Goal: Transaction & Acquisition: Obtain resource

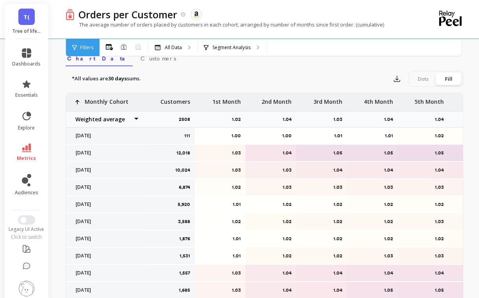
click at [30, 25] on div "T( Tree of life (Essor)" at bounding box center [27, 21] width 44 height 35
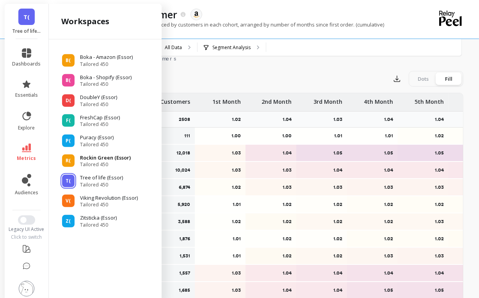
click at [96, 159] on p "Rockin Green (Essor)" at bounding box center [105, 158] width 51 height 8
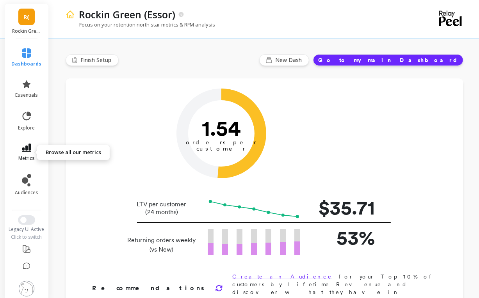
click at [23, 153] on link "metrics" at bounding box center [27, 153] width 30 height 18
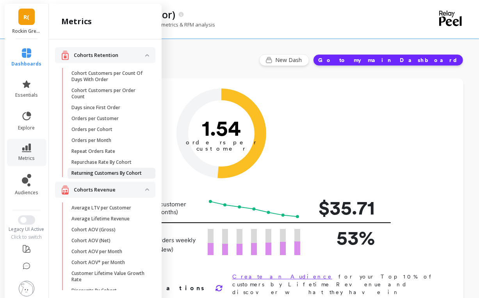
click at [97, 176] on p "Returning Customers By Cohort" at bounding box center [106, 173] width 70 height 6
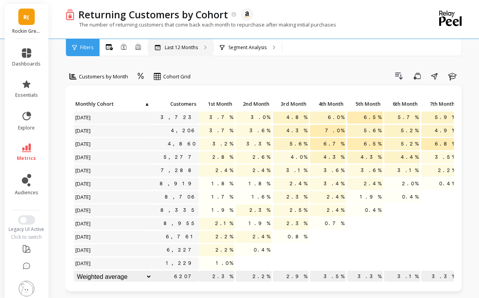
click at [180, 47] on p "Last 12 Months" at bounding box center [181, 48] width 33 height 6
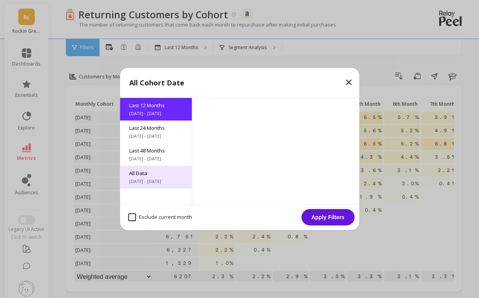
click at [137, 178] on span "[DATE] - [DATE]" at bounding box center [155, 181] width 53 height 6
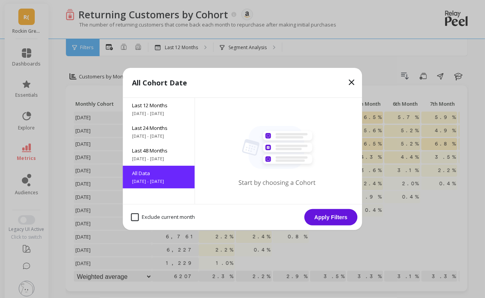
click at [319, 218] on button "Apply Filters" at bounding box center [331, 217] width 53 height 16
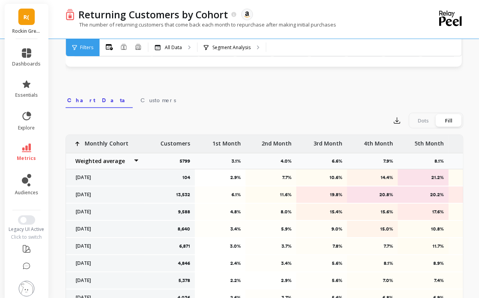
scroll to position [228, 0]
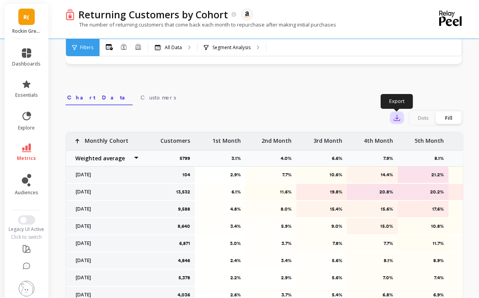
click at [397, 116] on icon "button" at bounding box center [397, 118] width 6 height 6
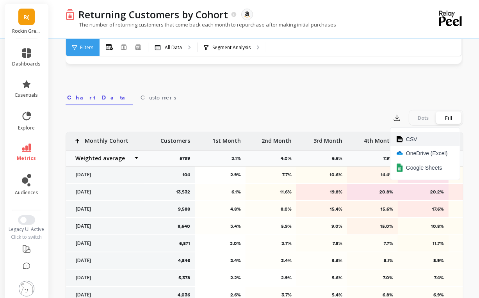
click at [406, 139] on button "CSV" at bounding box center [426, 139] width 70 height 14
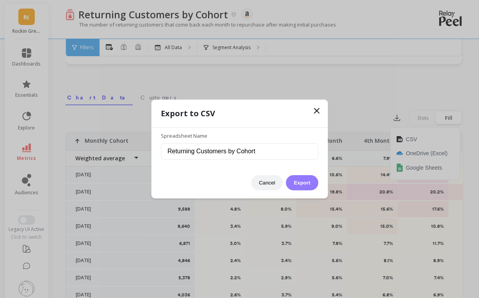
click at [310, 184] on button "Export" at bounding box center [302, 182] width 32 height 15
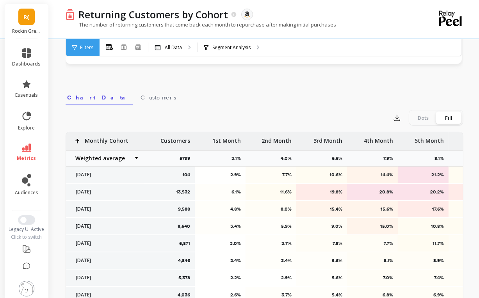
click at [20, 18] on link "R(" at bounding box center [26, 17] width 16 height 16
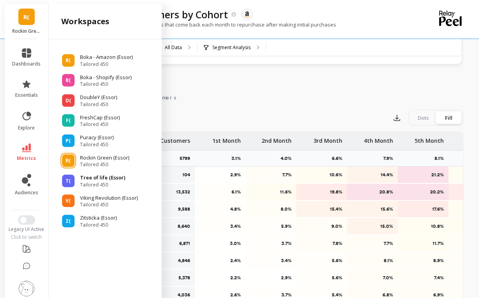
click at [95, 180] on p "Tree of life (Essor)" at bounding box center [102, 178] width 45 height 8
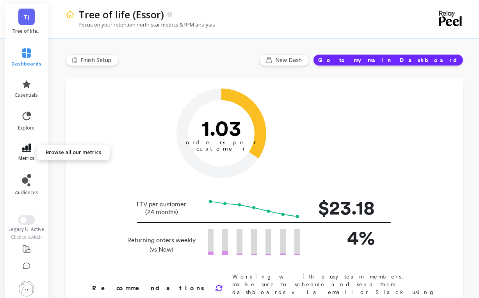
click at [26, 151] on icon at bounding box center [26, 148] width 9 height 9
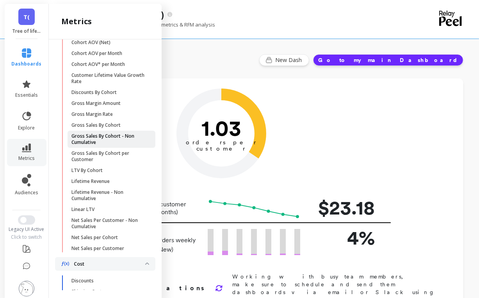
scroll to position [201, 0]
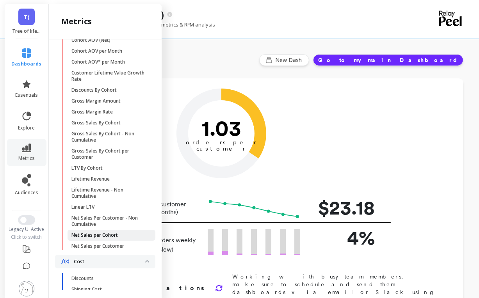
click at [111, 239] on p "Net Sales per Cohort" at bounding box center [94, 235] width 46 height 6
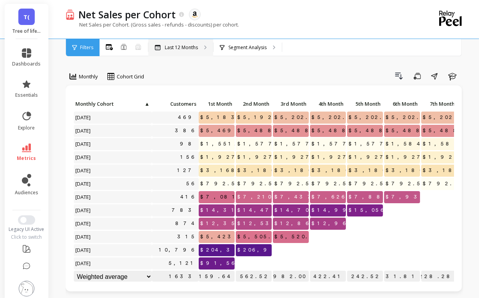
click at [180, 48] on p "Last 12 Months" at bounding box center [181, 48] width 33 height 6
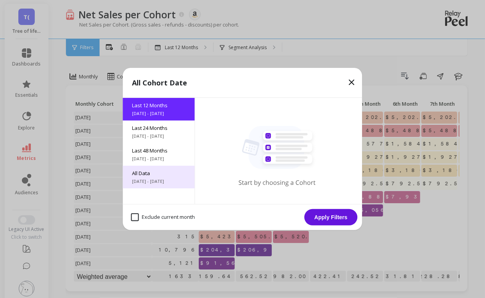
click at [152, 177] on span "All Data" at bounding box center [158, 173] width 53 height 7
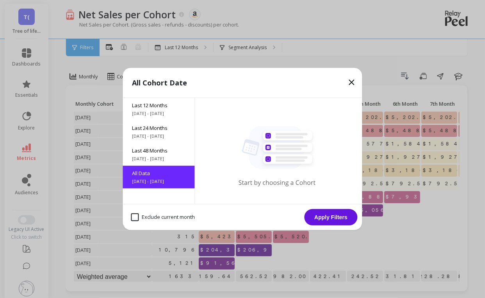
click at [328, 220] on button "Apply Filters" at bounding box center [331, 217] width 53 height 16
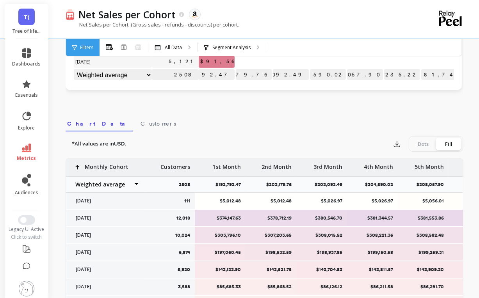
scroll to position [206, 0]
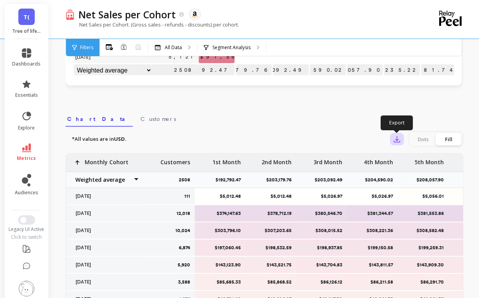
click at [396, 136] on icon "button" at bounding box center [397, 140] width 8 height 8
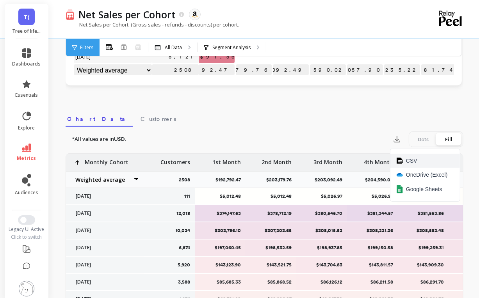
click at [403, 161] on button "CSV" at bounding box center [426, 161] width 70 height 14
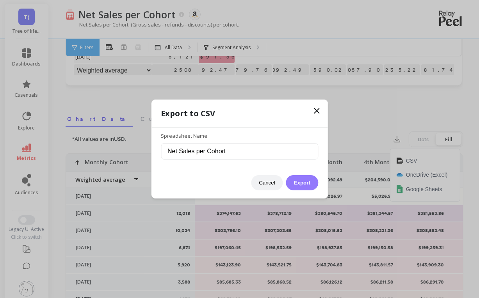
click at [312, 179] on button "Export" at bounding box center [302, 182] width 32 height 15
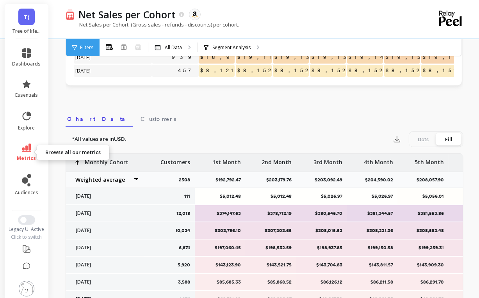
click at [21, 155] on span "metrics" at bounding box center [26, 158] width 19 height 6
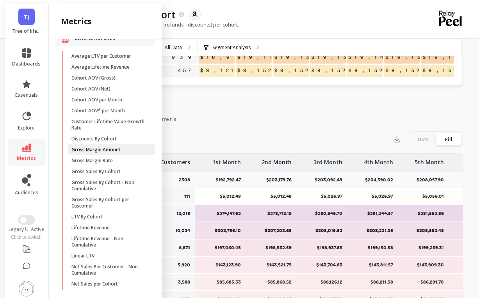
scroll to position [0, 0]
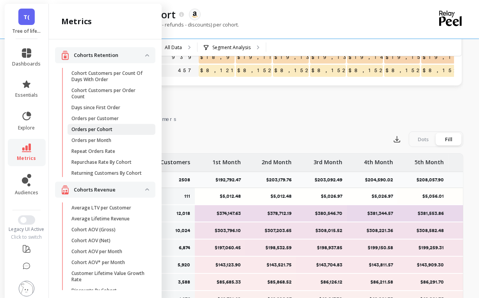
click at [107, 129] on p "Orders per Cohort" at bounding box center [91, 130] width 41 height 6
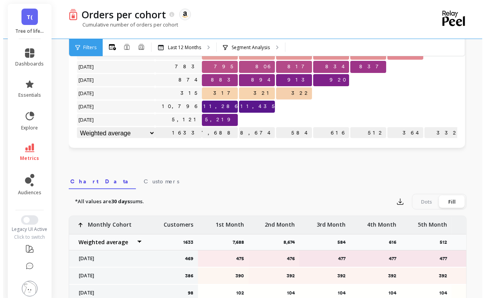
scroll to position [206, 0]
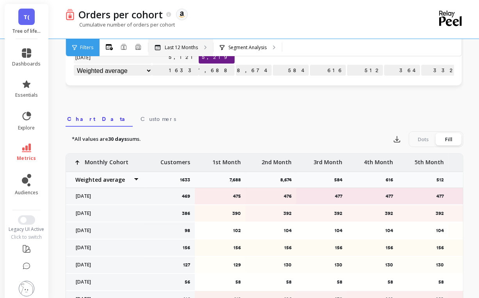
click at [182, 48] on p "Last 12 Months" at bounding box center [181, 48] width 33 height 6
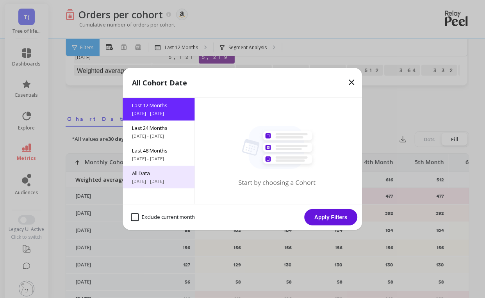
click at [151, 176] on span "All Data" at bounding box center [158, 173] width 53 height 7
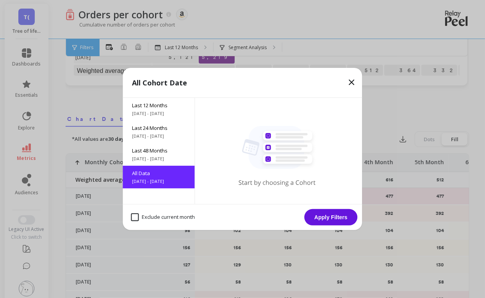
click at [339, 214] on button "Apply Filters" at bounding box center [331, 217] width 53 height 16
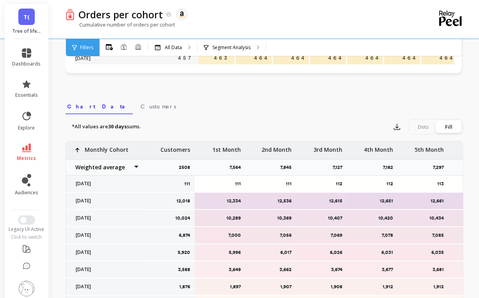
scroll to position [220, 0]
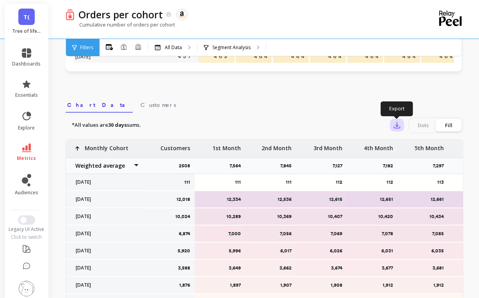
click at [398, 123] on icon "button" at bounding box center [397, 125] width 8 height 8
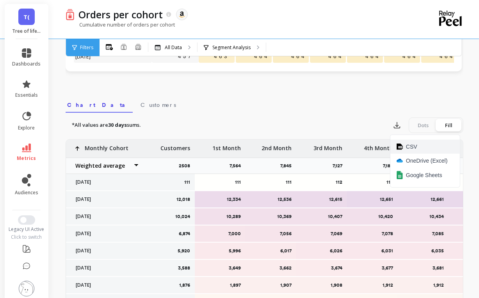
click at [412, 143] on span "CSV" at bounding box center [411, 147] width 11 height 8
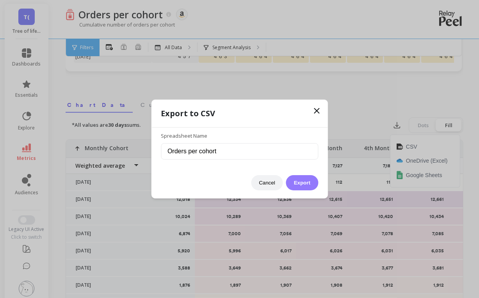
click at [311, 182] on button "Export" at bounding box center [302, 182] width 32 height 15
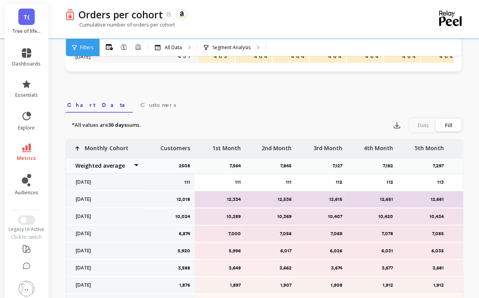
click at [23, 17] on span "T(" at bounding box center [26, 16] width 6 height 9
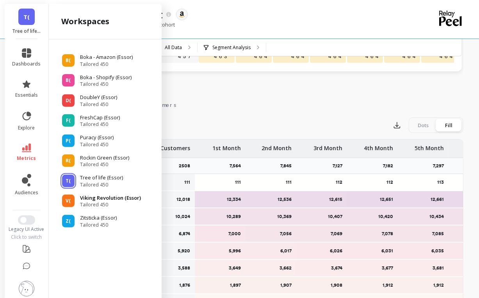
click at [98, 197] on p "Viking Revolution (Essor)" at bounding box center [110, 198] width 61 height 8
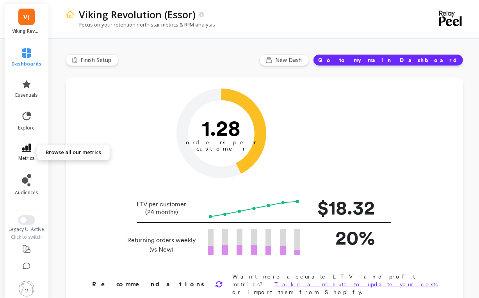
click at [27, 148] on icon at bounding box center [26, 148] width 9 height 9
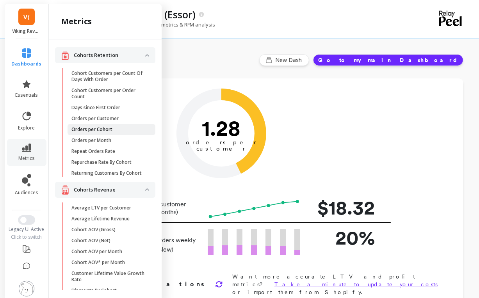
click at [100, 131] on p "Orders per Cohort" at bounding box center [91, 130] width 41 height 6
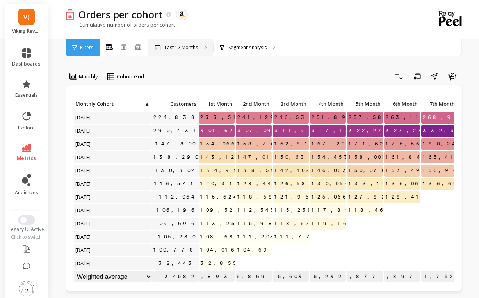
click at [191, 50] on p "Last 12 Months" at bounding box center [181, 48] width 33 height 6
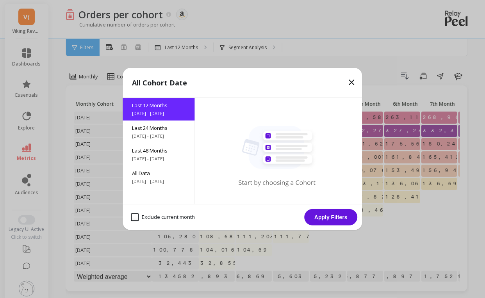
click at [144, 189] on div "Last 12 Months 10/8/2024 - 10/8/2025 Last 24 Months 10/8/2023 - 10/8/2025 Last …" at bounding box center [159, 151] width 72 height 106
click at [140, 178] on span "[DATE] - [DATE]" at bounding box center [158, 181] width 53 height 6
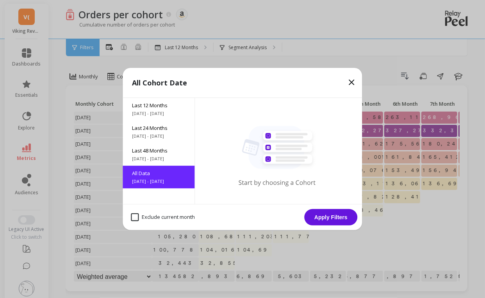
click at [326, 216] on button "Apply Filters" at bounding box center [331, 217] width 53 height 16
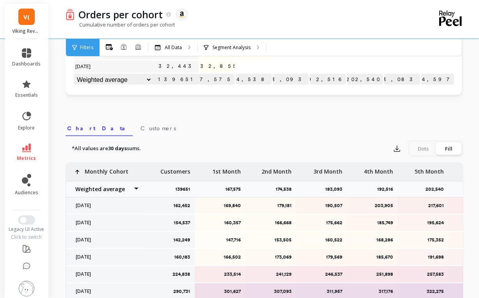
scroll to position [202, 0]
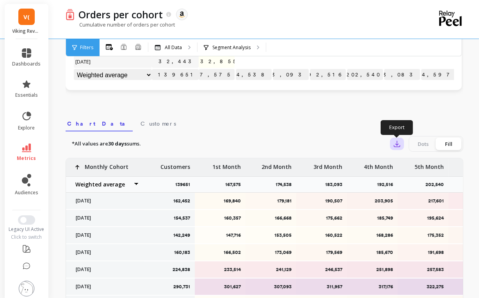
click at [400, 145] on icon "button" at bounding box center [397, 144] width 8 height 8
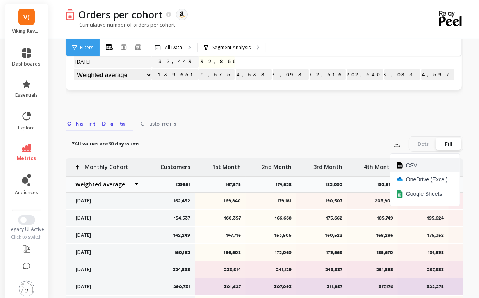
click at [404, 162] on button "CSV" at bounding box center [426, 166] width 70 height 14
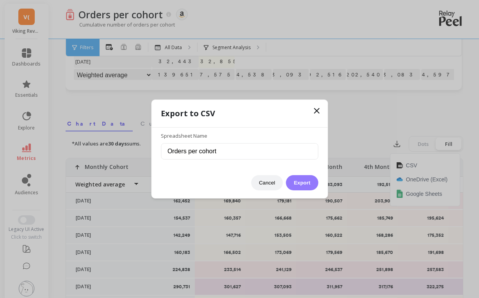
click at [307, 184] on button "Export" at bounding box center [302, 182] width 32 height 15
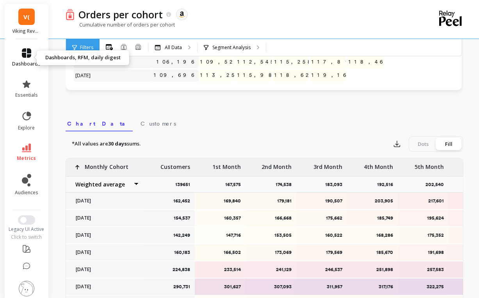
click at [25, 53] on icon at bounding box center [26, 52] width 9 height 9
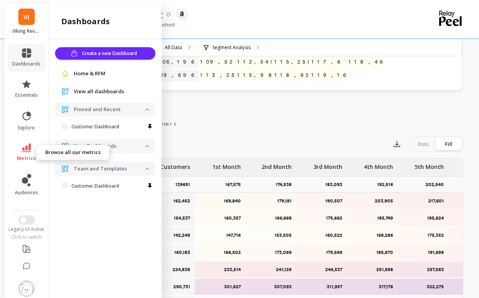
click at [25, 153] on link "metrics" at bounding box center [26, 153] width 29 height 18
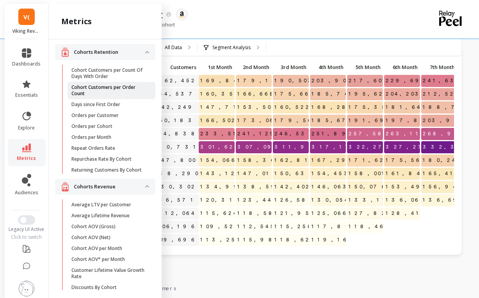
scroll to position [3, 0]
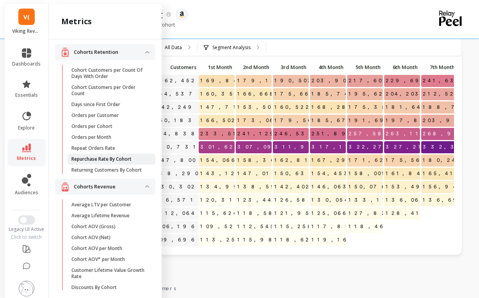
click at [118, 161] on p "Repurchase Rate By Cohort" at bounding box center [101, 159] width 60 height 6
